Goal: Task Accomplishment & Management: Manage account settings

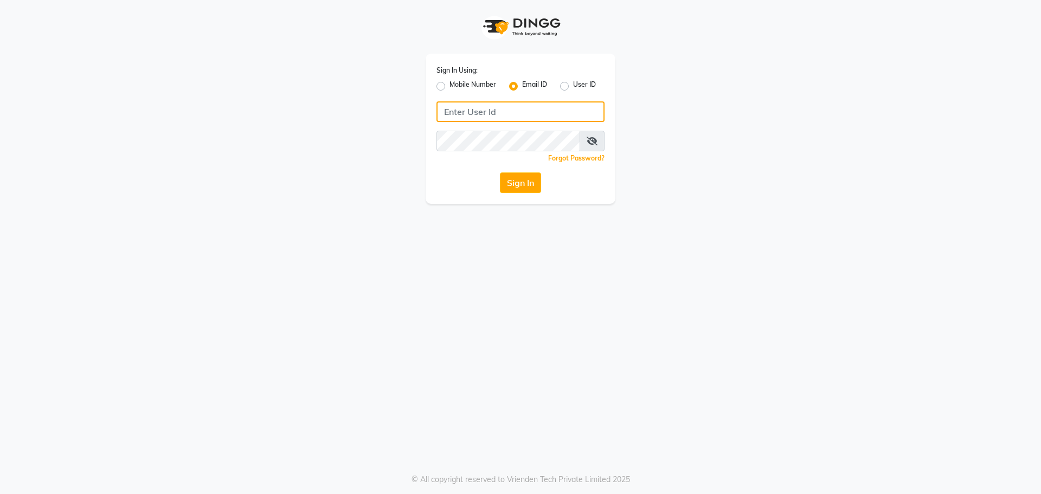
click at [483, 117] on input "Username" at bounding box center [521, 111] width 168 height 21
type input "G"
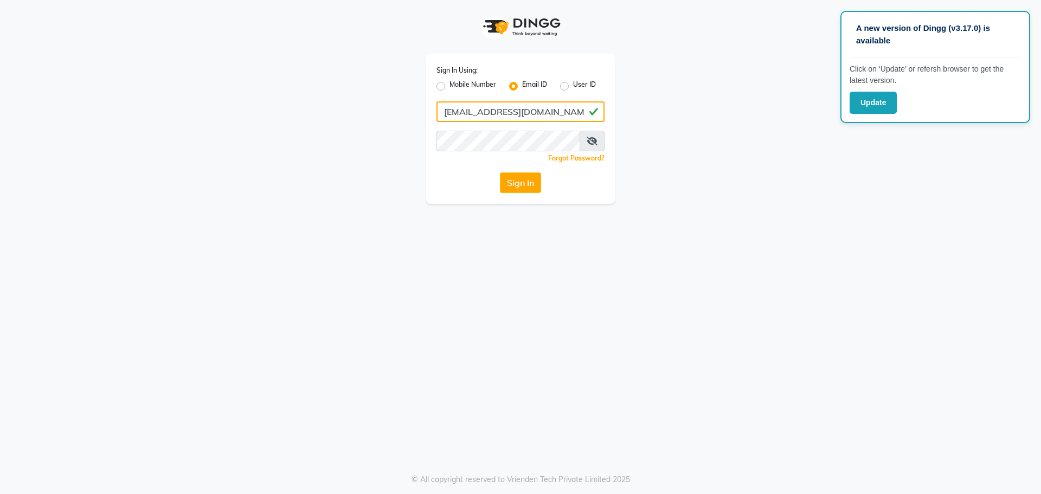
type input "[EMAIL_ADDRESS][DOMAIN_NAME]"
click at [588, 143] on icon at bounding box center [592, 141] width 11 height 9
click at [513, 182] on button "Sign In" at bounding box center [520, 182] width 41 height 21
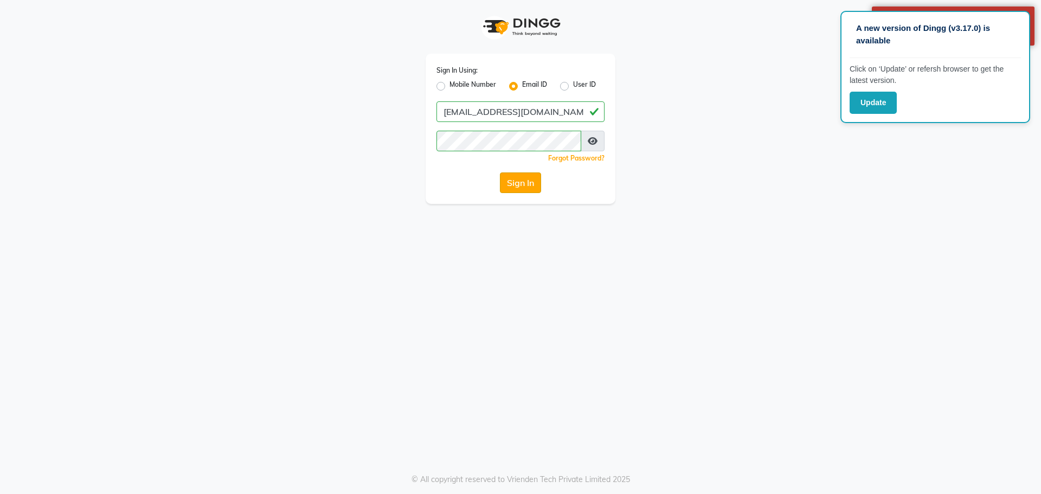
click at [514, 180] on button "Sign In" at bounding box center [520, 182] width 41 height 21
click at [514, 181] on button "Sign In" at bounding box center [520, 182] width 41 height 21
click at [878, 107] on button "Update" at bounding box center [873, 103] width 47 height 22
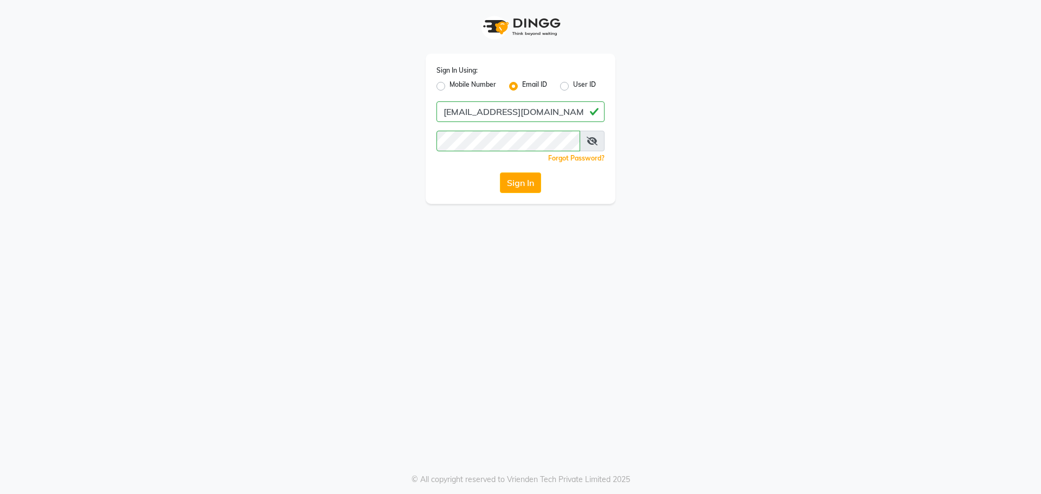
click at [591, 138] on icon at bounding box center [592, 141] width 11 height 9
click at [397, 159] on div "Sign In Using: Mobile Number Email ID User ID [EMAIL_ADDRESS][DOMAIN_NAME] Reme…" at bounding box center [521, 102] width 618 height 204
click at [522, 180] on button "Sign In" at bounding box center [520, 182] width 41 height 21
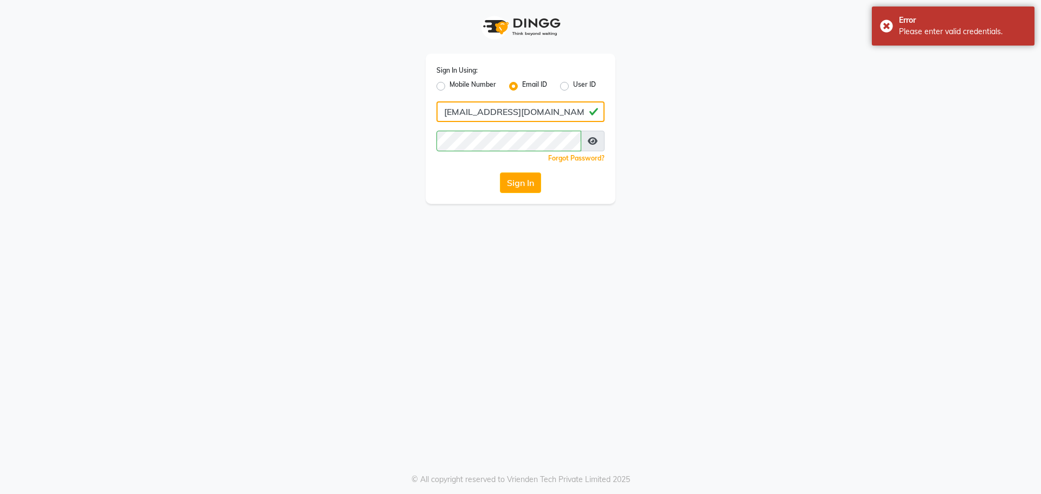
drag, startPoint x: 447, startPoint y: 113, endPoint x: 431, endPoint y: 118, distance: 17.0
click at [431, 118] on div "Sign In Using: Mobile Number Email ID User ID [EMAIL_ADDRESS][DOMAIN_NAME] Reme…" at bounding box center [521, 129] width 190 height 150
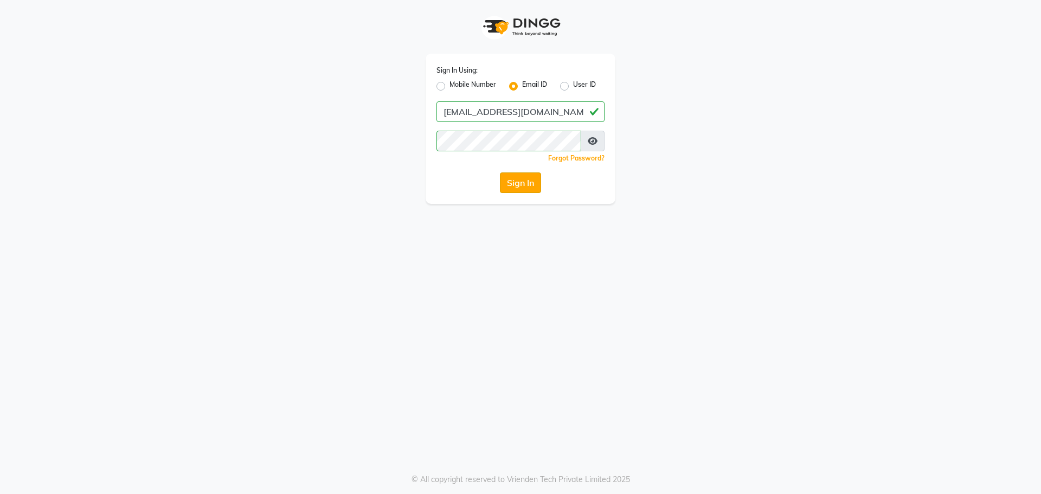
click at [511, 181] on button "Sign In" at bounding box center [520, 182] width 41 height 21
drag, startPoint x: 450, startPoint y: 114, endPoint x: 437, endPoint y: 112, distance: 13.3
click at [437, 112] on input "[EMAIL_ADDRESS][DOMAIN_NAME]" at bounding box center [521, 111] width 168 height 21
click at [527, 181] on button "Sign In" at bounding box center [520, 182] width 41 height 21
click at [451, 113] on input "[EMAIL_ADDRESS][DOMAIN_NAME]" at bounding box center [521, 111] width 168 height 21
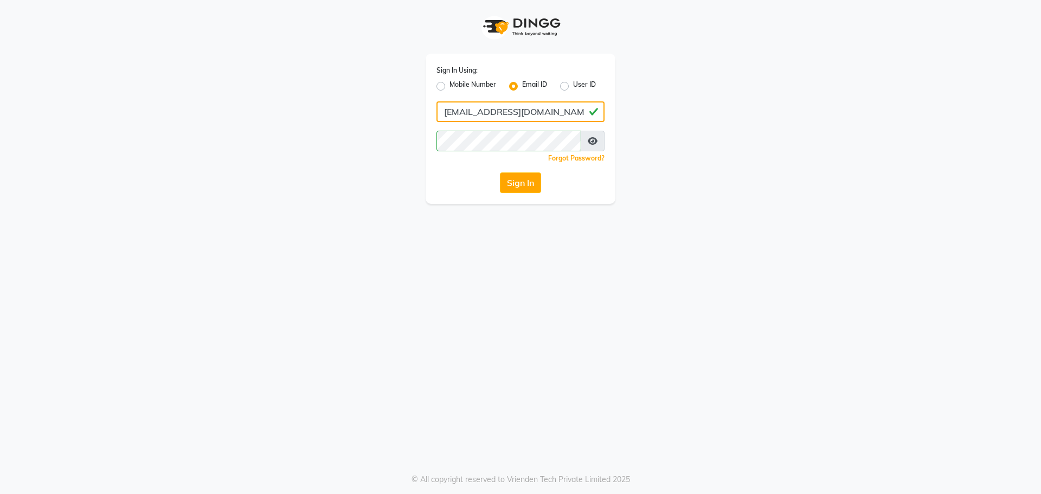
drag, startPoint x: 451, startPoint y: 112, endPoint x: 439, endPoint y: 119, distance: 13.9
click at [439, 119] on input "[EMAIL_ADDRESS][DOMAIN_NAME]" at bounding box center [521, 111] width 168 height 21
click at [516, 183] on button "Sign In" at bounding box center [520, 182] width 41 height 21
click at [521, 187] on button "Sign In" at bounding box center [520, 182] width 41 height 21
click at [535, 185] on button "Sign In" at bounding box center [520, 182] width 41 height 21
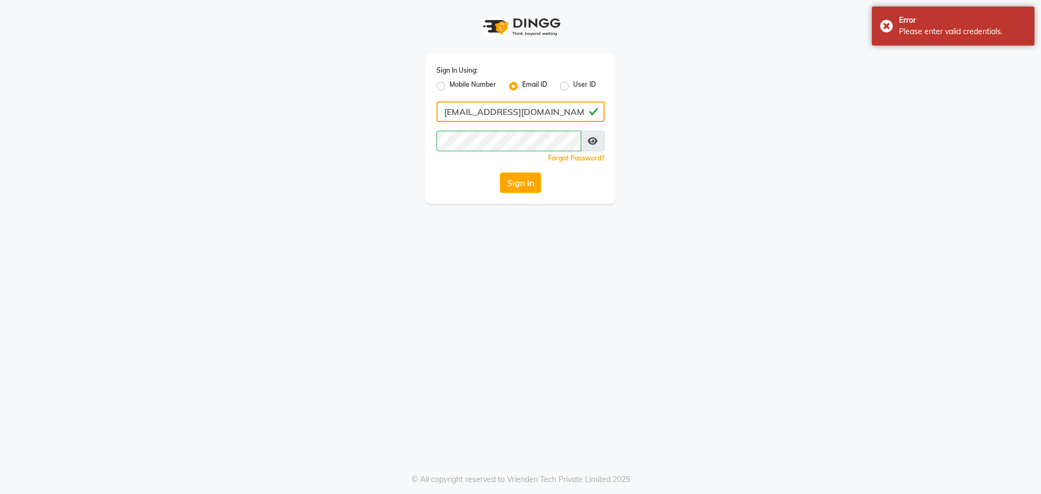
drag, startPoint x: 449, startPoint y: 113, endPoint x: 442, endPoint y: 116, distance: 7.6
click at [442, 116] on input "[EMAIL_ADDRESS][DOMAIN_NAME]" at bounding box center [521, 111] width 168 height 21
click at [510, 182] on button "Sign In" at bounding box center [520, 182] width 41 height 21
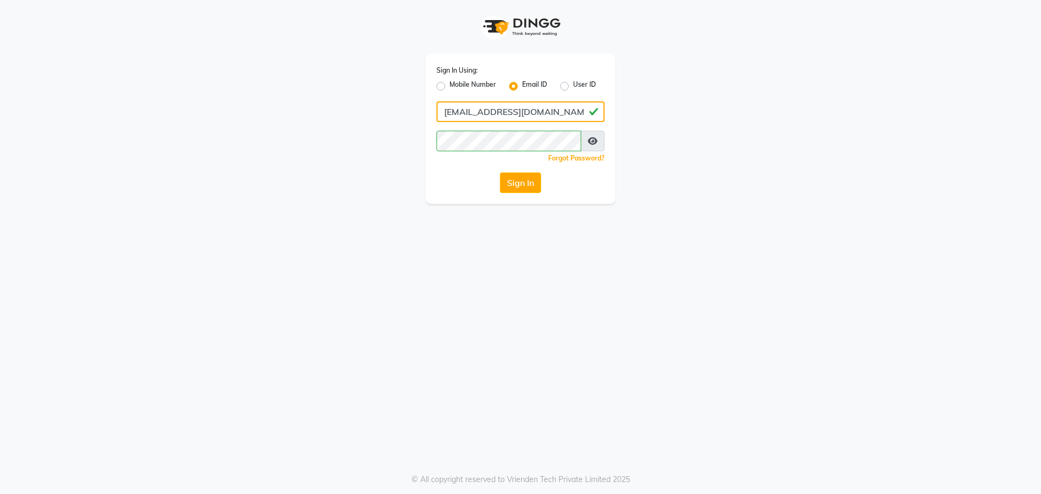
drag, startPoint x: 529, startPoint y: 113, endPoint x: 525, endPoint y: 120, distance: 7.8
click at [525, 120] on input "[EMAIL_ADDRESS][DOMAIN_NAME]" at bounding box center [521, 111] width 168 height 21
type input "[EMAIL_ADDRESS][DOMAIN_NAME]"
click at [524, 177] on button "Sign In" at bounding box center [520, 182] width 41 height 21
click at [433, 153] on div "Sign In Using: Mobile Number Email ID User ID [EMAIL_ADDRESS][DOMAIN_NAME] Reme…" at bounding box center [521, 129] width 190 height 150
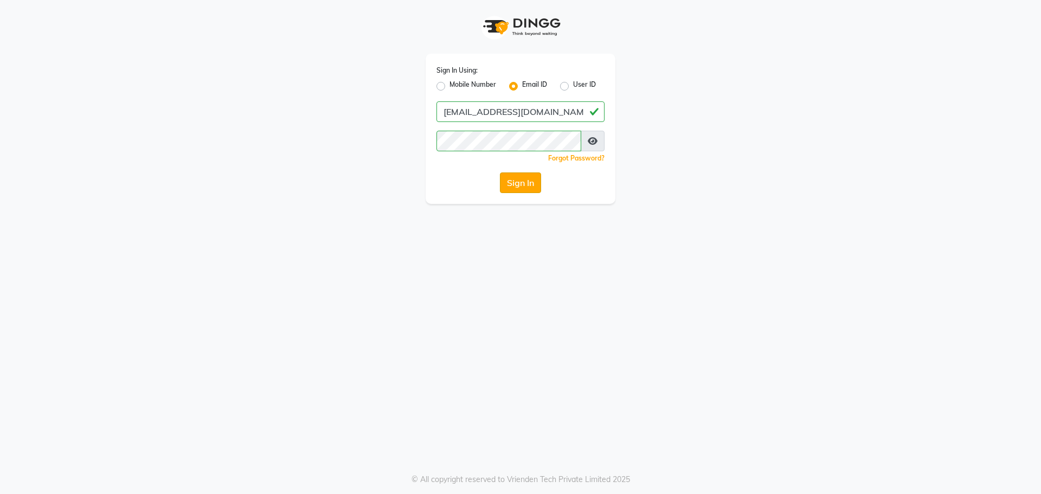
click at [515, 180] on button "Sign In" at bounding box center [520, 182] width 41 height 21
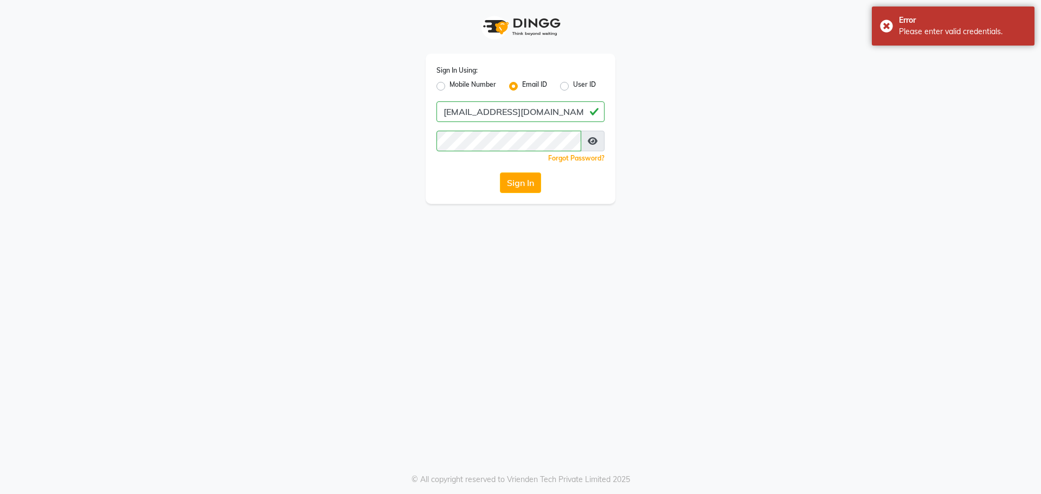
click at [514, 180] on button "Sign In" at bounding box center [520, 182] width 41 height 21
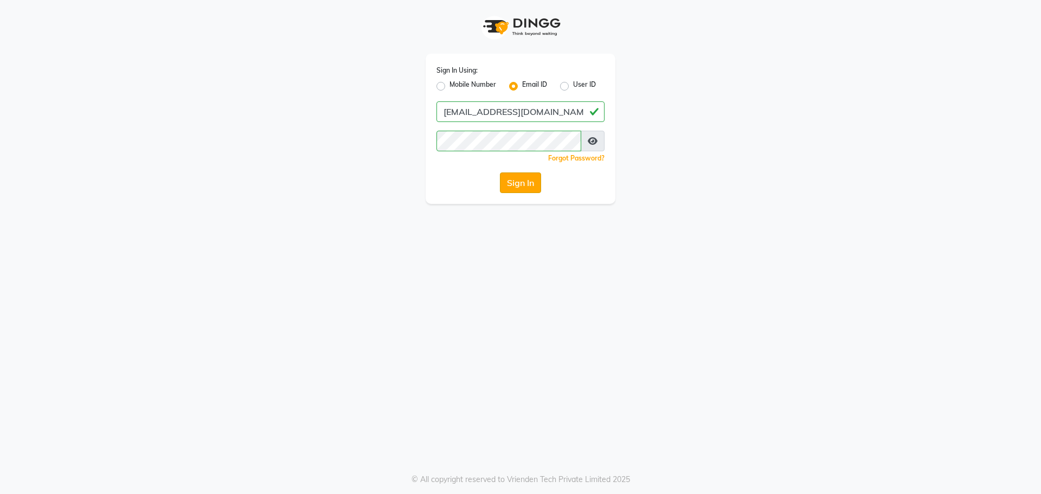
click at [519, 178] on button "Sign In" at bounding box center [520, 182] width 41 height 21
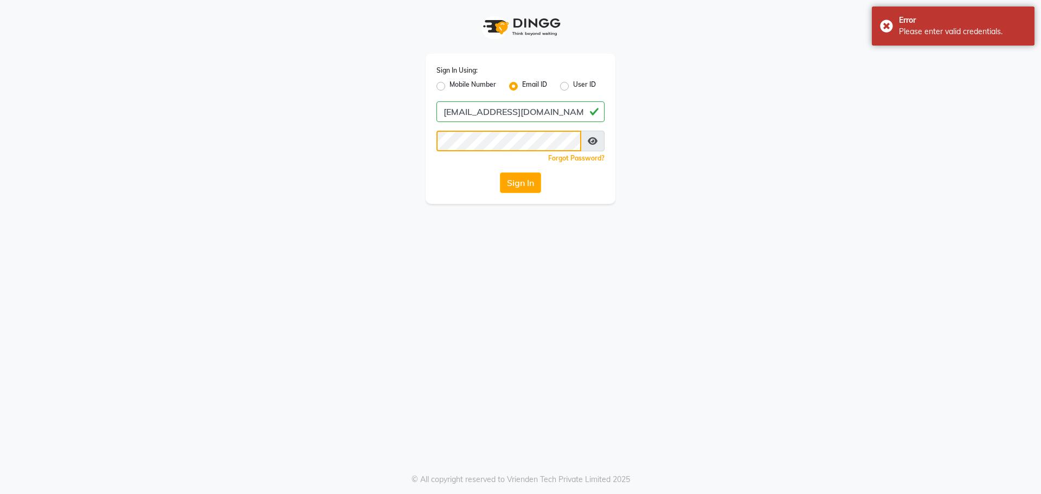
click at [432, 148] on div "Sign In Using: Mobile Number Email ID User ID [EMAIL_ADDRESS][DOMAIN_NAME] Reme…" at bounding box center [521, 129] width 190 height 150
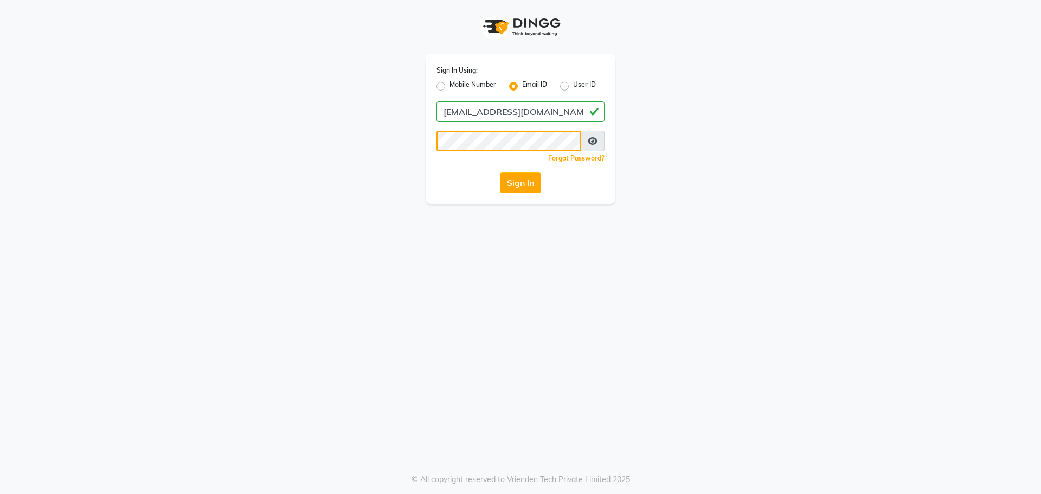
click at [500, 172] on button "Sign In" at bounding box center [520, 182] width 41 height 21
